Goal: Information Seeking & Learning: Compare options

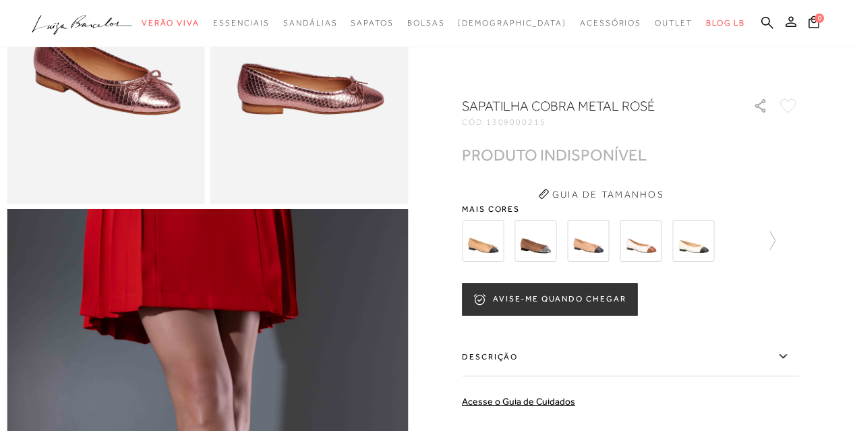
scroll to position [207, 0]
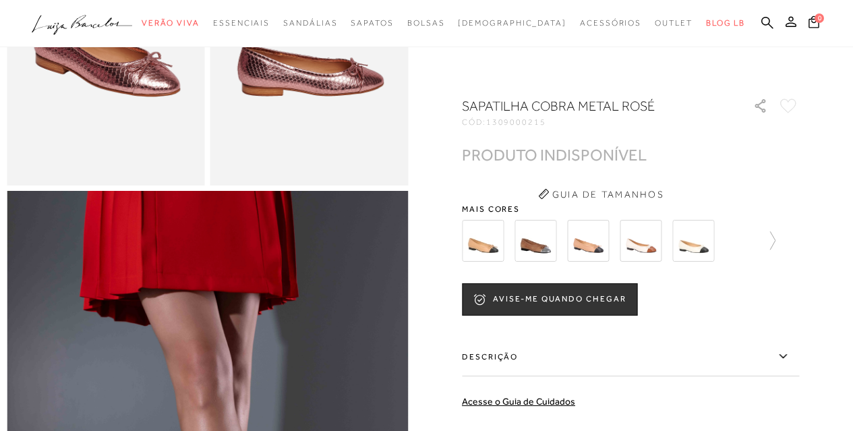
click at [489, 242] on img at bounding box center [483, 241] width 42 height 42
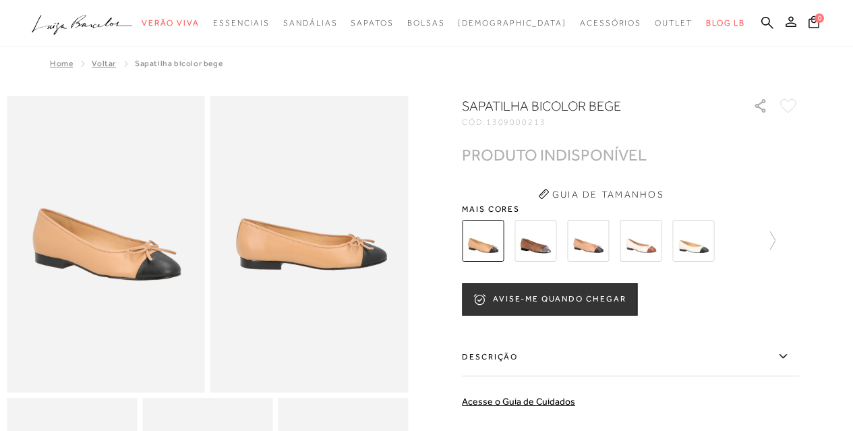
click at [543, 237] on img at bounding box center [535, 241] width 42 height 42
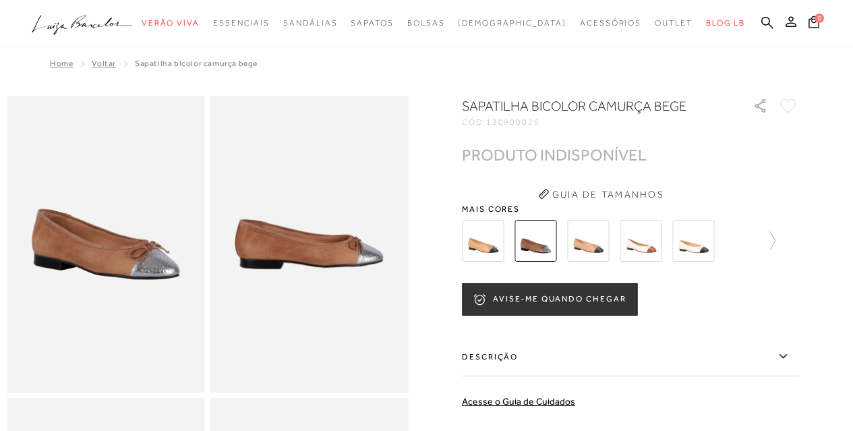
click at [595, 247] on img at bounding box center [588, 241] width 42 height 42
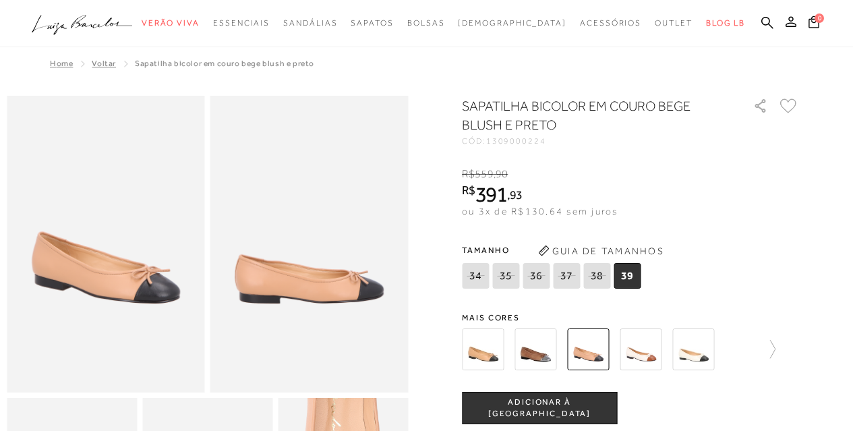
scroll to position [54, 0]
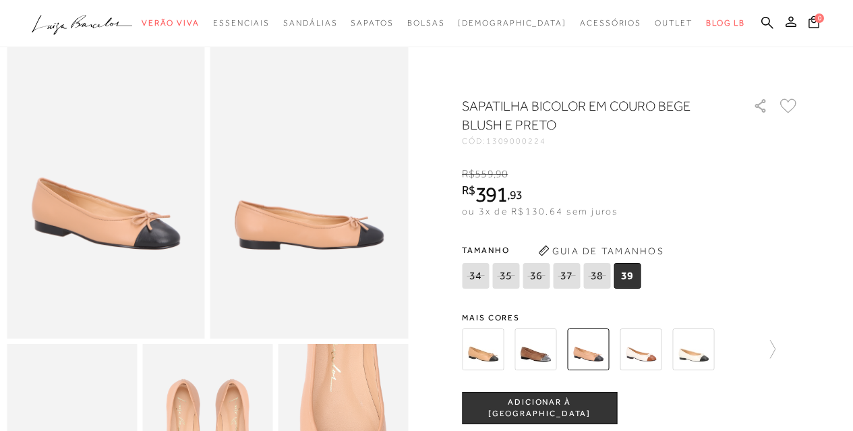
click at [647, 351] on img at bounding box center [640, 349] width 42 height 42
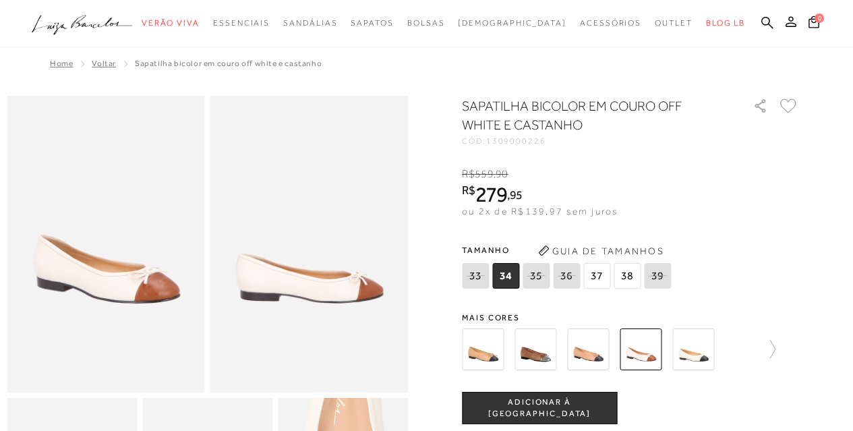
click at [694, 349] on img at bounding box center [693, 349] width 42 height 42
